Goal: Transaction & Acquisition: Purchase product/service

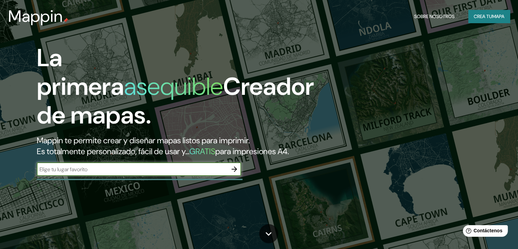
click at [195, 173] on input "text" at bounding box center [132, 169] width 191 height 8
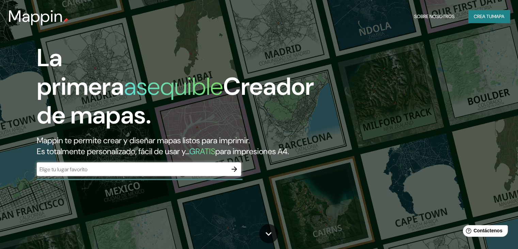
click at [103, 173] on input "text" at bounding box center [132, 169] width 191 height 8
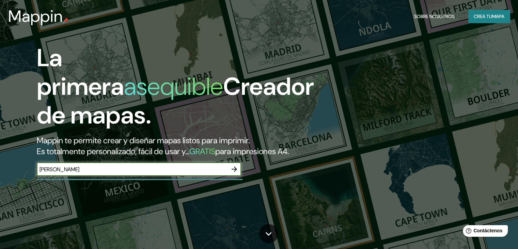
type input "walkeshwar"
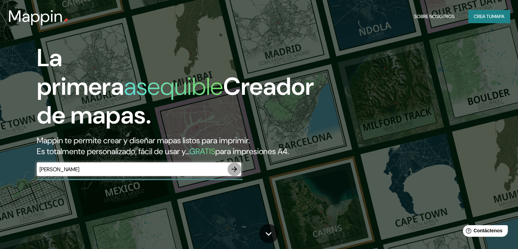
click at [235, 173] on icon "button" at bounding box center [234, 169] width 8 height 8
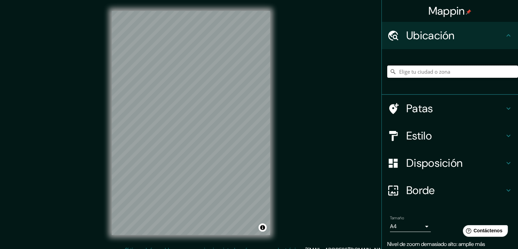
click at [418, 73] on input "Elige tu ciudad o zona" at bounding box center [452, 71] width 131 height 12
click at [436, 70] on input "Elige tu ciudad o zona" at bounding box center [452, 71] width 131 height 12
click at [414, 76] on input "Elige tu ciudad o zona" at bounding box center [452, 71] width 131 height 12
paste input "walkeshwar"
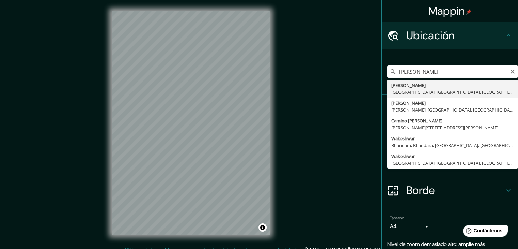
type input "Walkeshwar, Bombay, Mumbai, Maharashtra, India"
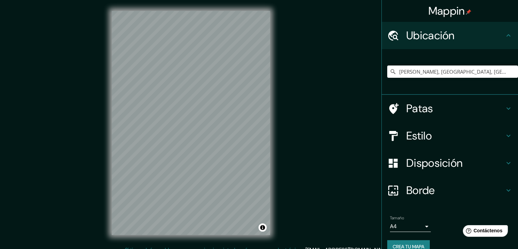
click at [431, 108] on h4 "Patas" at bounding box center [455, 108] width 98 height 14
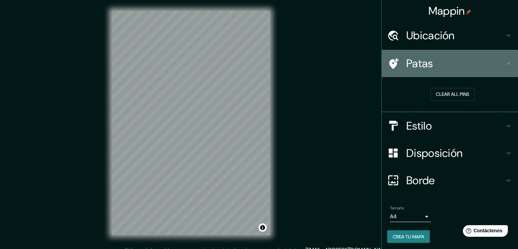
click at [473, 67] on h4 "Patas" at bounding box center [455, 64] width 98 height 14
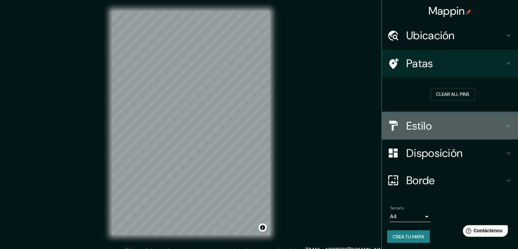
click at [433, 131] on h4 "Estilo" at bounding box center [455, 126] width 98 height 14
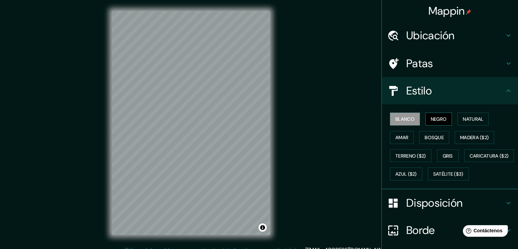
click at [431, 117] on font "Negro" at bounding box center [439, 119] width 16 height 6
click at [468, 121] on font "Natural" at bounding box center [473, 119] width 20 height 6
click at [395, 118] on font "Blanco" at bounding box center [404, 119] width 19 height 6
click at [401, 136] on font "Amar" at bounding box center [401, 137] width 13 height 6
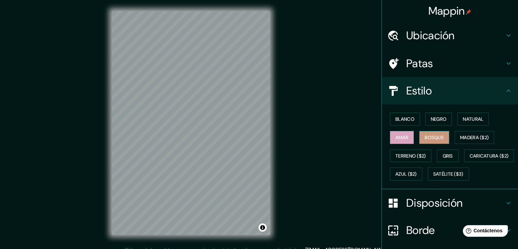
click at [425, 137] on font "Bosque" at bounding box center [434, 137] width 19 height 6
click at [446, 156] on font "Gris" at bounding box center [448, 156] width 10 height 6
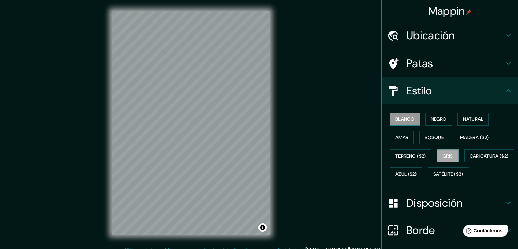
click at [395, 117] on font "Blanco" at bounding box center [404, 119] width 19 height 6
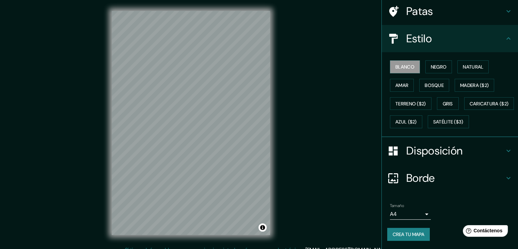
scroll to position [69, 0]
click at [417, 215] on body "Mappin Ubicación Walkeshwar, Bombay, Mumbai, Maharashtra, India Patas Estilo Bl…" at bounding box center [259, 124] width 518 height 249
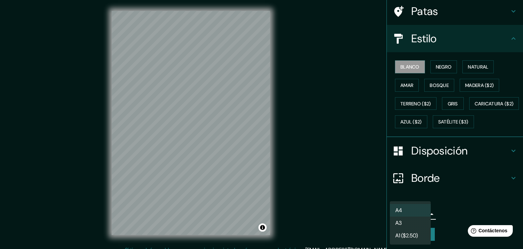
click at [422, 221] on li "A3" at bounding box center [410, 222] width 41 height 13
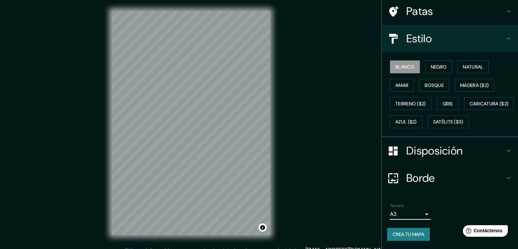
click at [422, 212] on body "Mappin Ubicación Walkeshwar, Bombay, Mumbai, Maharashtra, India Patas Estilo Bl…" at bounding box center [259, 124] width 518 height 249
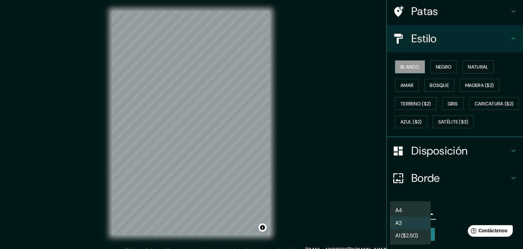
click at [416, 237] on font "A1 ($2.50)" at bounding box center [406, 235] width 22 height 7
click at [414, 213] on body "Mappin Ubicación Walkeshwar, Bombay, Mumbai, Maharashtra, India Patas Estilo Bl…" at bounding box center [261, 124] width 523 height 249
click at [416, 209] on li "A4" at bounding box center [410, 210] width 41 height 13
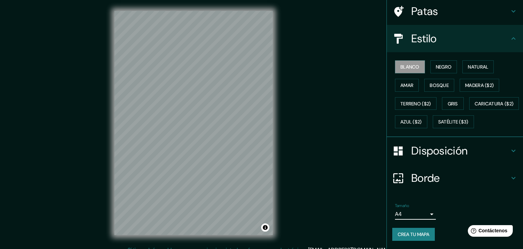
click at [416, 216] on body "Mappin Ubicación Walkeshwar, Bombay, Mumbai, Maharashtra, India Patas Estilo Bl…" at bounding box center [261, 124] width 523 height 249
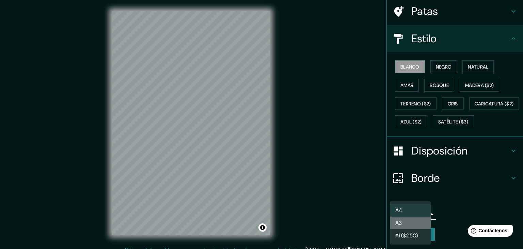
click at [418, 223] on li "A3" at bounding box center [410, 222] width 41 height 13
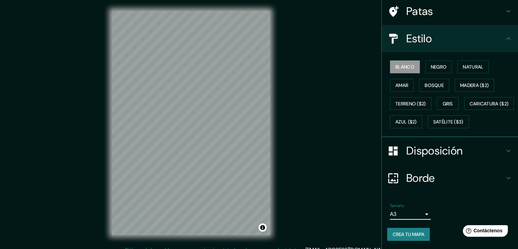
click at [430, 183] on font "Borde" at bounding box center [420, 178] width 29 height 14
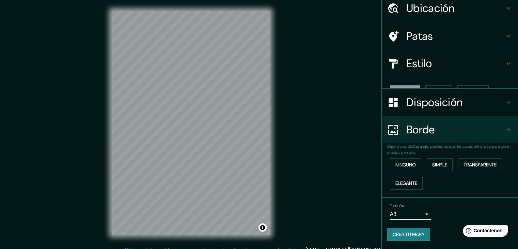
scroll to position [15, 0]
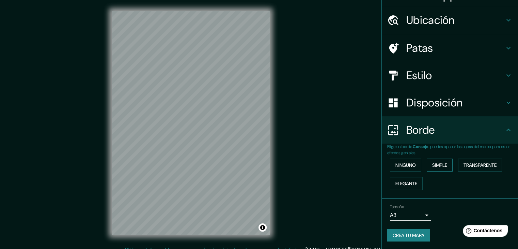
click at [427, 163] on button "Simple" at bounding box center [440, 164] width 26 height 13
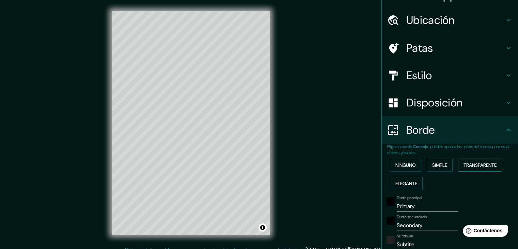
click at [463, 166] on font "Transparente" at bounding box center [479, 165] width 33 height 6
click at [403, 162] on font "Ninguno" at bounding box center [405, 165] width 20 height 6
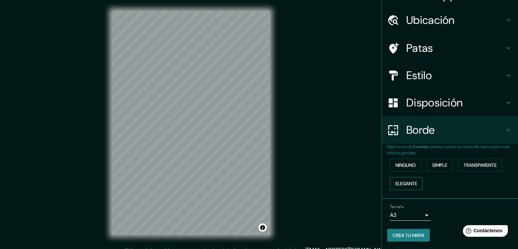
click at [411, 184] on font "Elegante" at bounding box center [406, 183] width 22 height 6
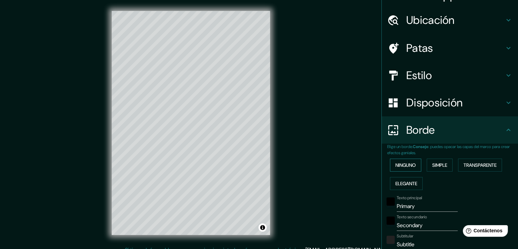
click at [399, 166] on font "Ninguno" at bounding box center [405, 165] width 20 height 6
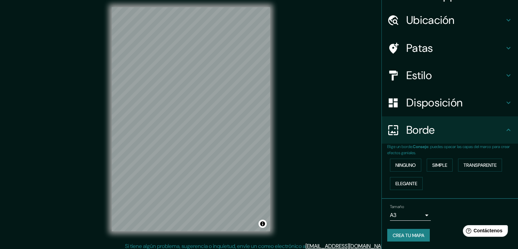
scroll to position [8, 0]
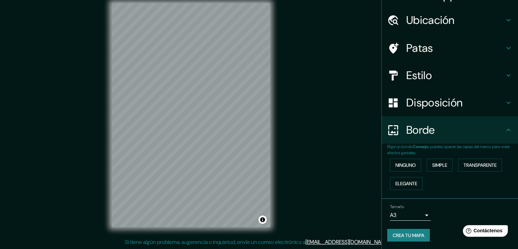
click at [406, 233] on font "Crea tu mapa" at bounding box center [409, 235] width 32 height 6
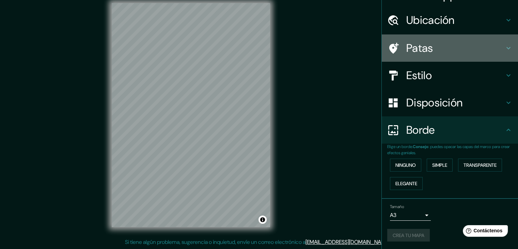
click at [429, 48] on h4 "Patas" at bounding box center [455, 48] width 98 height 14
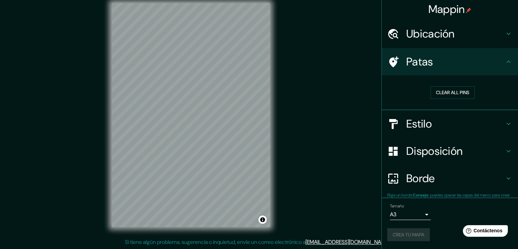
scroll to position [1, 0]
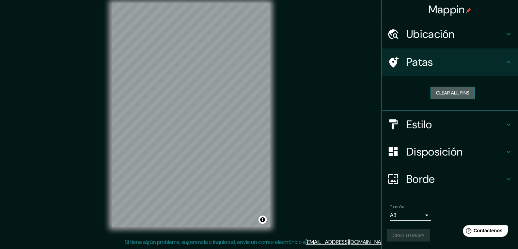
click at [452, 92] on button "Clear all pins" at bounding box center [452, 92] width 44 height 13
click at [442, 93] on button "Clear all pins" at bounding box center [452, 92] width 44 height 13
click at [426, 60] on font "Patas" at bounding box center [419, 62] width 27 height 14
click at [499, 67] on div "Patas" at bounding box center [450, 61] width 136 height 27
click at [504, 62] on icon at bounding box center [508, 62] width 8 height 8
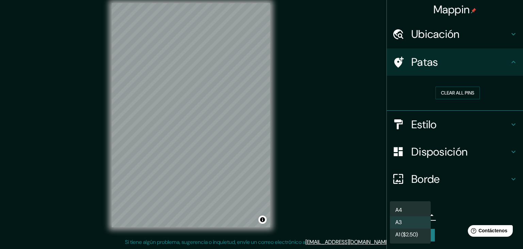
click at [409, 216] on body "Mappin Ubicación Walkeshwar, Bombay, Mumbai, Maharashtra, India Patas Clear all…" at bounding box center [261, 116] width 523 height 249
click at [414, 210] on li "A4" at bounding box center [410, 210] width 41 height 13
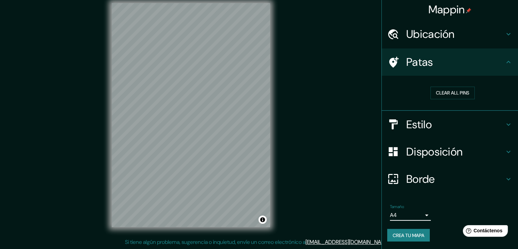
click at [424, 213] on body "Mappin Ubicación Walkeshwar, Bombay, Mumbai, Maharashtra, India Patas Clear all…" at bounding box center [259, 116] width 518 height 249
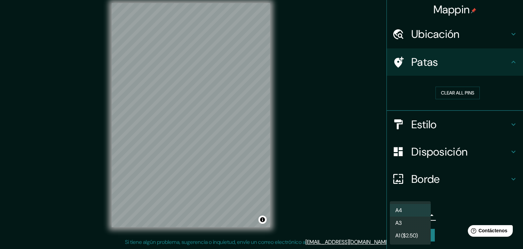
click at [445, 196] on div at bounding box center [261, 124] width 523 height 249
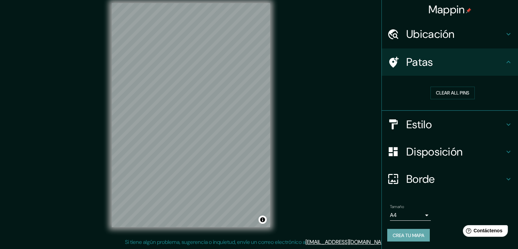
click at [405, 233] on font "Crea tu mapa" at bounding box center [409, 235] width 32 height 6
click at [405, 232] on font "Crea tu mapa" at bounding box center [409, 235] width 32 height 6
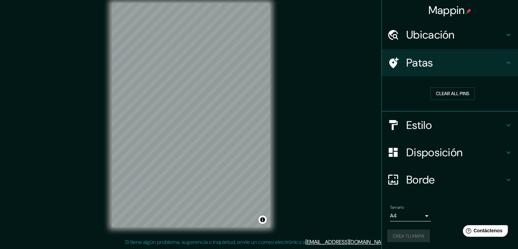
scroll to position [0, 0]
click at [350, 173] on div "Mappin Ubicación Walkeshwar, Bombay, Mumbai, Maharashtra, India Patas Clear all…" at bounding box center [259, 120] width 518 height 256
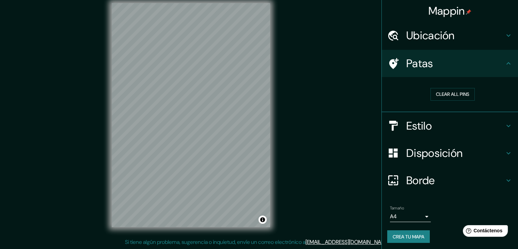
click at [407, 217] on body "Mappin Ubicación Walkeshwar, Bombay, Mumbai, Maharashtra, India Patas Clear all…" at bounding box center [259, 116] width 518 height 249
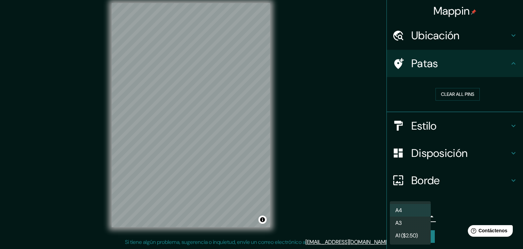
click at [411, 220] on li "A3" at bounding box center [410, 222] width 41 height 13
type input "a4"
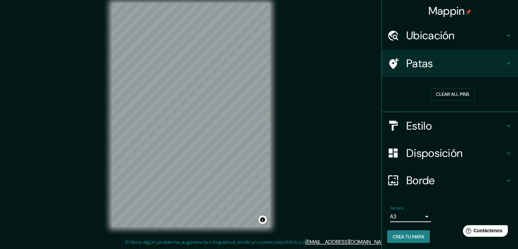
click at [410, 235] on font "Crea tu mapa" at bounding box center [409, 236] width 32 height 6
click at [351, 239] on font "[EMAIL_ADDRESS][DOMAIN_NAME]" at bounding box center [347, 241] width 84 height 7
click at [368, 169] on div "Mappin Ubicación Walkeshwar, Bombay, Mumbai, Maharashtra, India Patas Clear all…" at bounding box center [259, 120] width 518 height 256
click at [487, 231] on font "Contáctenos" at bounding box center [488, 230] width 30 height 6
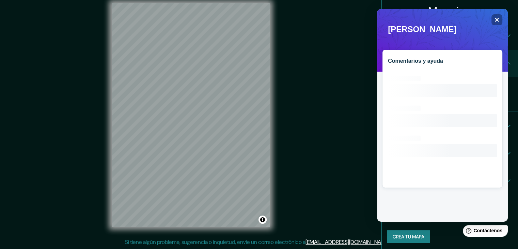
click at [361, 116] on div "Mappin Ubicación Walkeshwar, Bombay, Mumbai, Maharashtra, India Patas Clear all…" at bounding box center [259, 120] width 518 height 256
click at [496, 18] on icon "Close" at bounding box center [496, 19] width 5 height 5
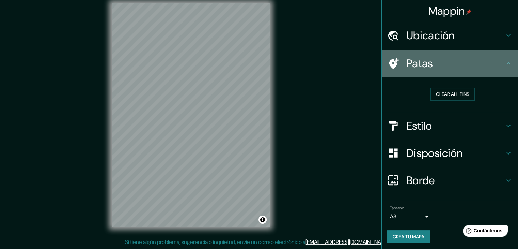
click at [455, 67] on h4 "Patas" at bounding box center [455, 64] width 98 height 14
click at [503, 68] on div "Patas" at bounding box center [450, 63] width 136 height 27
click at [504, 64] on icon at bounding box center [508, 63] width 8 height 8
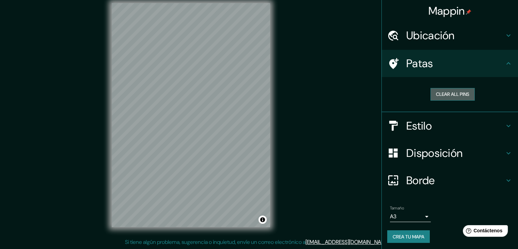
click at [455, 92] on button "Clear all pins" at bounding box center [452, 94] width 44 height 13
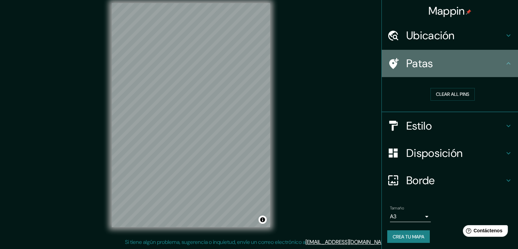
click at [505, 62] on icon at bounding box center [508, 63] width 8 height 8
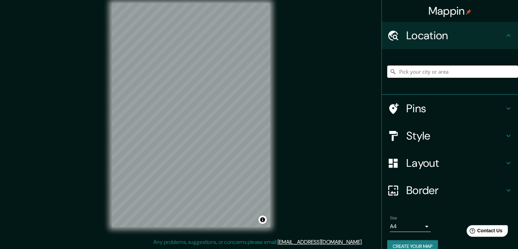
click at [461, 71] on input "Pick your city or area" at bounding box center [452, 71] width 131 height 12
click at [458, 71] on input "Pick your city or area" at bounding box center [452, 71] width 131 height 12
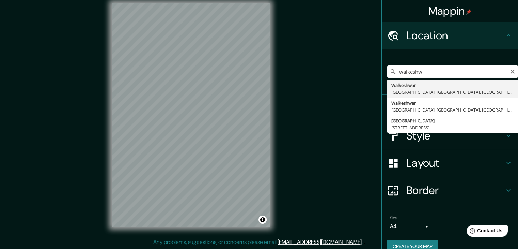
type input "Walkeshwar, Bombay, Mumbai, Maharashtra, India"
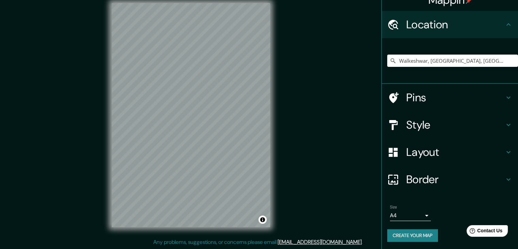
scroll to position [12, 0]
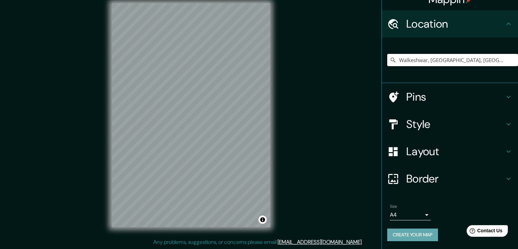
click at [400, 233] on button "Create your map" at bounding box center [412, 234] width 51 height 13
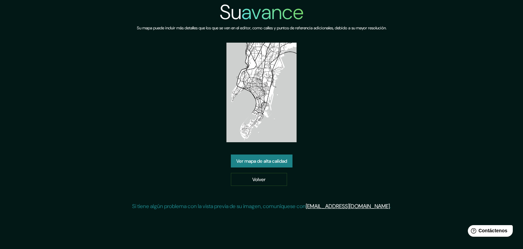
click at [283, 161] on font "Ver mapa de alta calidad" at bounding box center [261, 161] width 51 height 6
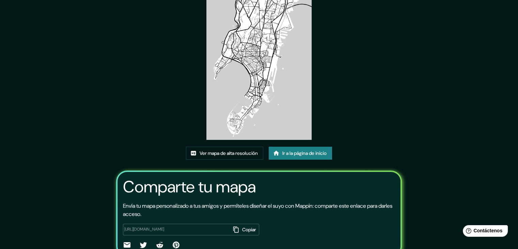
scroll to position [37, 0]
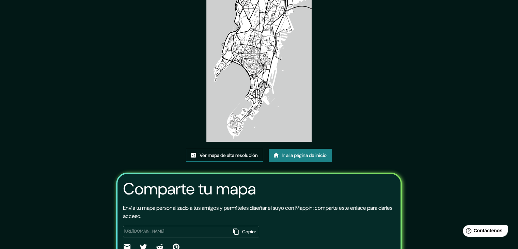
click at [238, 160] on link "Ver mapa de alta resolución" at bounding box center [224, 154] width 77 height 13
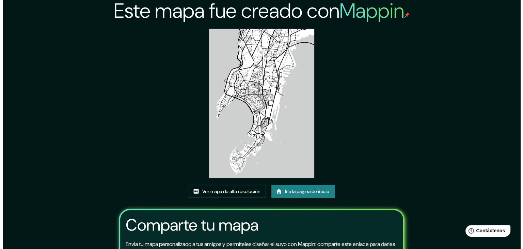
scroll to position [0, 0]
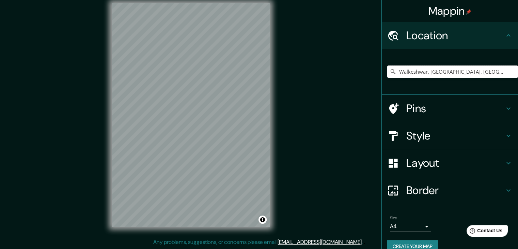
click at [439, 73] on input "Walkeshwar, Bombay, Mumbai, Maharashtra, India" at bounding box center [452, 71] width 131 height 12
drag, startPoint x: 503, startPoint y: 70, endPoint x: 310, endPoint y: 71, distance: 192.7
click at [310, 71] on div "Mappin Location Walkeshwar, Bombay, Mumbai, Maharashtra, India Pins Style Layou…" at bounding box center [259, 120] width 518 height 256
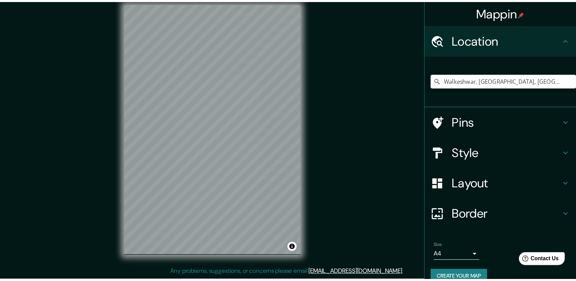
scroll to position [4, 0]
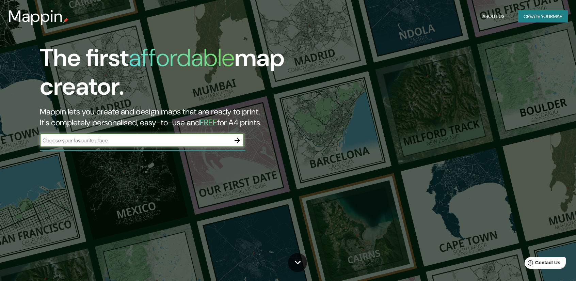
click at [141, 138] on input "text" at bounding box center [135, 141] width 191 height 8
drag, startPoint x: 139, startPoint y: 139, endPoint x: 117, endPoint y: 138, distance: 21.5
click at [116, 138] on input "Tarapur Atomic Power Station (TAPS)" at bounding box center [135, 141] width 191 height 8
drag, startPoint x: 117, startPoint y: 138, endPoint x: 0, endPoint y: 134, distance: 117.2
click at [0, 134] on div "The first affordable map creator. Mappin lets you create and design maps that a…" at bounding box center [288, 140] width 576 height 281
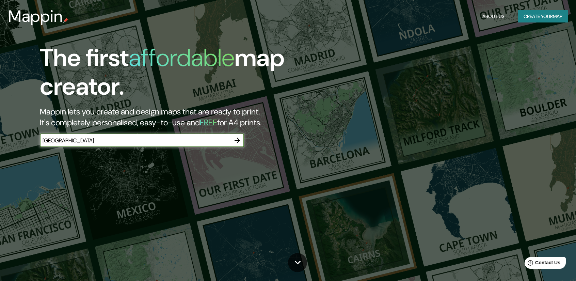
type input "mumbai"
click at [237, 142] on icon "button" at bounding box center [237, 140] width 5 height 5
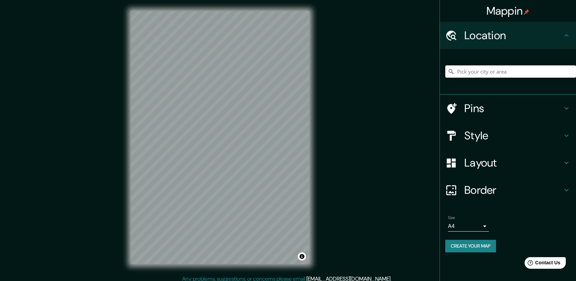
click at [488, 73] on input "Pick your city or area" at bounding box center [510, 71] width 131 height 12
type input "Mumbai suburbano, [GEOGRAPHIC_DATA], [GEOGRAPHIC_DATA]"
click at [476, 224] on body "Mappin Location Mumbai suburbano, Maharashtra, India Mumbai suburbano Maharasht…" at bounding box center [288, 140] width 576 height 281
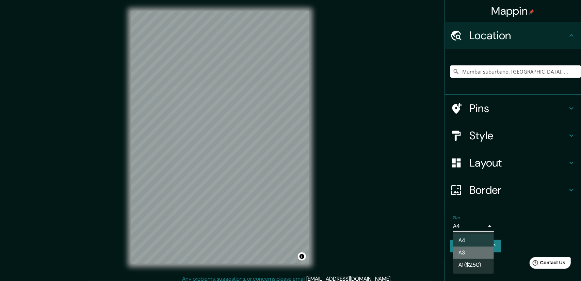
click at [473, 248] on li "A3" at bounding box center [473, 253] width 41 height 12
type input "a4"
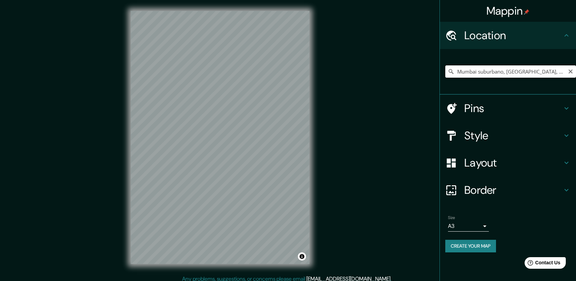
click at [518, 75] on input "Mumbai suburbano, [GEOGRAPHIC_DATA], [GEOGRAPHIC_DATA]" at bounding box center [510, 71] width 131 height 12
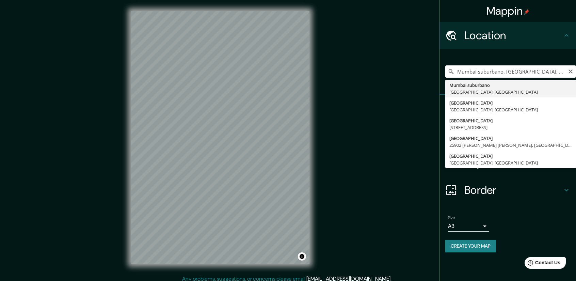
click at [518, 73] on input "Mumbai suburbano, [GEOGRAPHIC_DATA], [GEOGRAPHIC_DATA]" at bounding box center [510, 71] width 131 height 12
type input "Mumbai suburbano, [GEOGRAPHIC_DATA], [GEOGRAPHIC_DATA]"
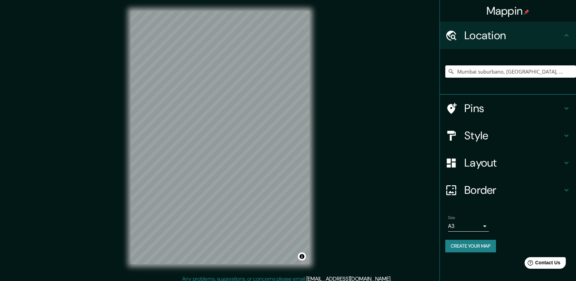
click at [489, 244] on button "Create your map" at bounding box center [470, 246] width 51 height 13
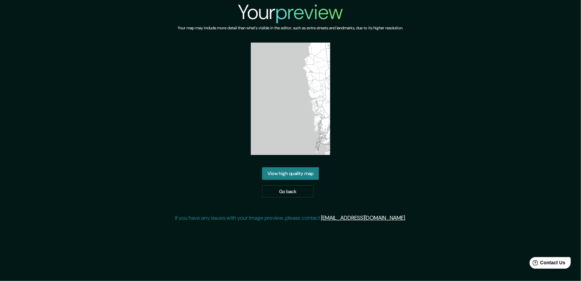
click at [312, 177] on link "View high quality map" at bounding box center [290, 173] width 57 height 13
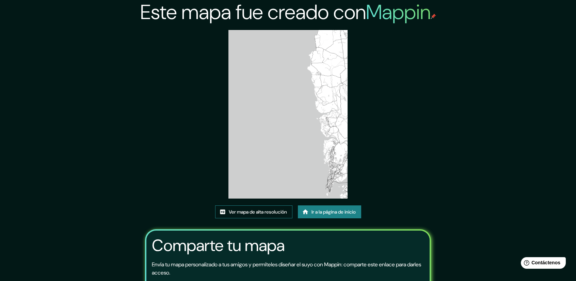
click at [275, 213] on font "Ver mapa de alta resolución" at bounding box center [258, 212] width 58 height 6
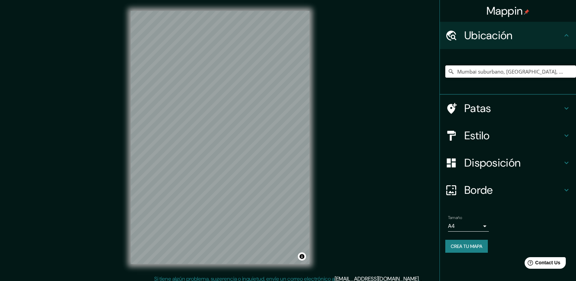
click at [496, 73] on input "Mumbai suburbano, [GEOGRAPHIC_DATA], [GEOGRAPHIC_DATA]" at bounding box center [510, 71] width 131 height 12
click at [554, 70] on input "Mumbai suburbano, [GEOGRAPHIC_DATA], [GEOGRAPHIC_DATA]" at bounding box center [510, 71] width 131 height 12
click at [512, 134] on h4 "Estilo" at bounding box center [513, 136] width 98 height 14
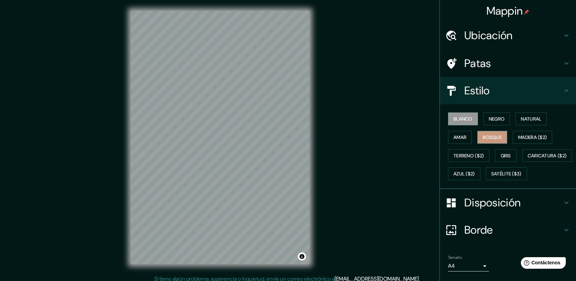
click at [493, 141] on font "Bosque" at bounding box center [492, 137] width 19 height 9
click at [556, 68] on h4 "Patas" at bounding box center [513, 64] width 98 height 14
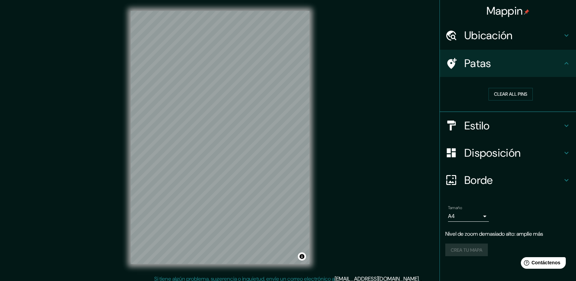
click at [549, 70] on h4 "Patas" at bounding box center [513, 64] width 98 height 14
click at [534, 70] on div "Patas" at bounding box center [508, 63] width 136 height 27
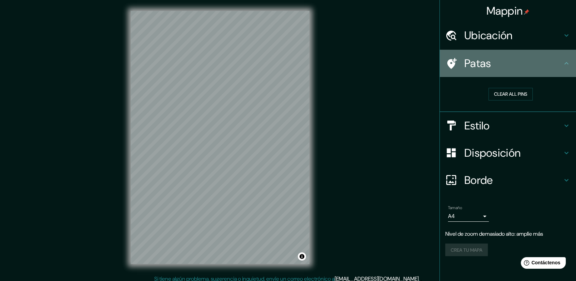
click at [534, 70] on div "Patas" at bounding box center [508, 63] width 136 height 27
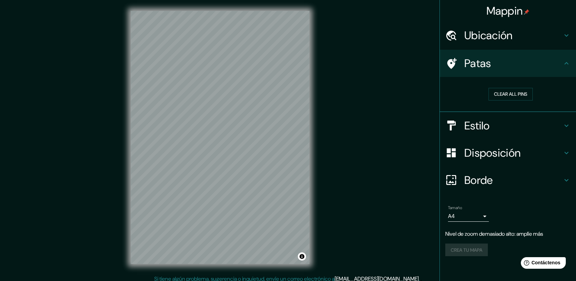
drag, startPoint x: 317, startPoint y: 194, endPoint x: 314, endPoint y: 116, distance: 78.4
click at [314, 116] on div "© Mapbox © OpenStreetMap Improve this map" at bounding box center [220, 137] width 201 height 275
click at [525, 38] on h4 "Ubicación" at bounding box center [513, 36] width 98 height 14
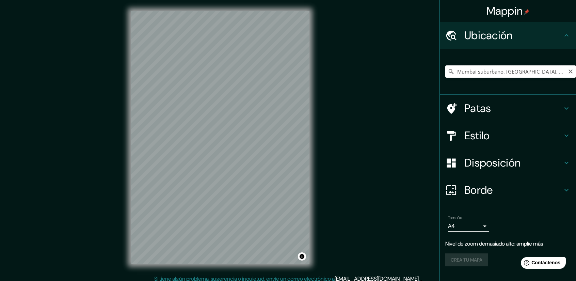
click at [528, 74] on input "Mumbai suburbano, [GEOGRAPHIC_DATA], [GEOGRAPHIC_DATA]" at bounding box center [510, 71] width 131 height 12
click at [555, 69] on input "Mumbai suburbano, [GEOGRAPHIC_DATA], [GEOGRAPHIC_DATA]" at bounding box center [510, 71] width 131 height 12
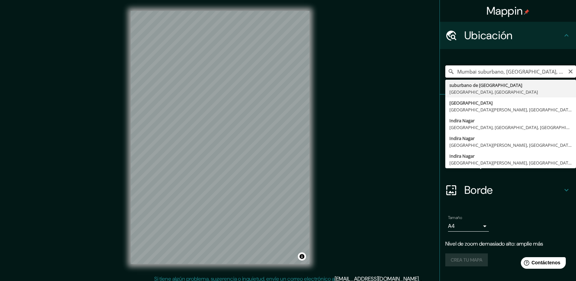
type input "Mumbai suburbano, [GEOGRAPHIC_DATA], [GEOGRAPHIC_DATA]"
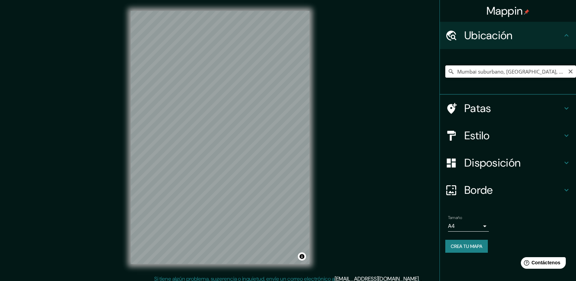
click at [528, 65] on input "Mumbai suburbano, [GEOGRAPHIC_DATA], [GEOGRAPHIC_DATA]" at bounding box center [510, 71] width 131 height 12
click at [329, 141] on div "Mappin Ubicación Mumbai suburbano, [GEOGRAPHIC_DATA], [GEOGRAPHIC_DATA] Patas E…" at bounding box center [288, 143] width 576 height 286
click at [518, 72] on input "Mumbai suburbano, [GEOGRAPHIC_DATA], [GEOGRAPHIC_DATA]" at bounding box center [510, 71] width 131 height 12
drag, startPoint x: 553, startPoint y: 73, endPoint x: 375, endPoint y: 76, distance: 177.7
click at [375, 76] on div "Mappin Ubicación Mumbai suburbano, [GEOGRAPHIC_DATA], [GEOGRAPHIC_DATA] Patas E…" at bounding box center [288, 143] width 576 height 286
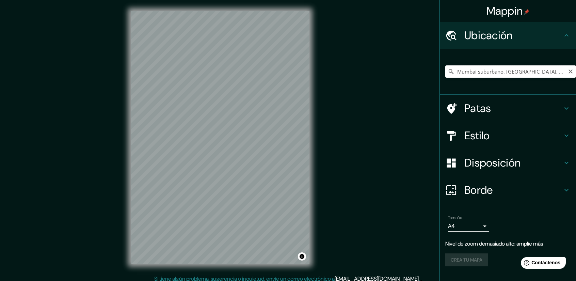
click at [514, 71] on input "Mumbai suburbano, [GEOGRAPHIC_DATA], [GEOGRAPHIC_DATA]" at bounding box center [510, 71] width 131 height 12
click at [569, 72] on icon "Claro" at bounding box center [570, 71] width 5 height 5
paste input "Mumbai suburbano, [GEOGRAPHIC_DATA], [GEOGRAPHIC_DATA]"
type input "Mumbai suburbano, [GEOGRAPHIC_DATA], [GEOGRAPHIC_DATA]"
click at [501, 137] on h4 "Estilo" at bounding box center [513, 136] width 98 height 14
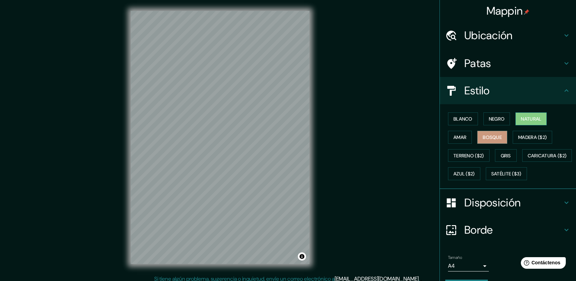
click at [526, 117] on font "Natural" at bounding box center [531, 119] width 20 height 6
